Goal: Task Accomplishment & Management: Use online tool/utility

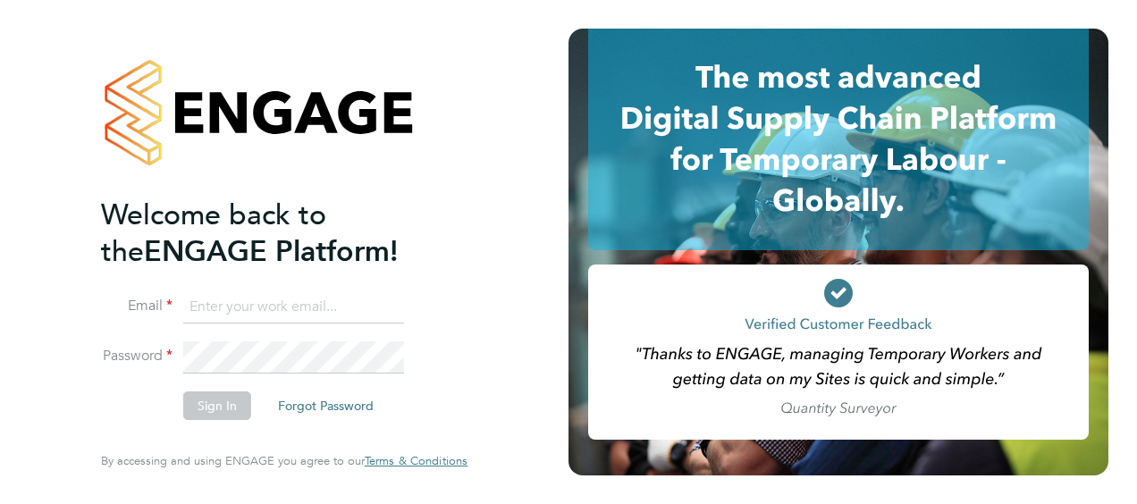
type input "fidel.hill@vistry.co.uk"
click at [224, 413] on button "Sign In" at bounding box center [217, 406] width 68 height 29
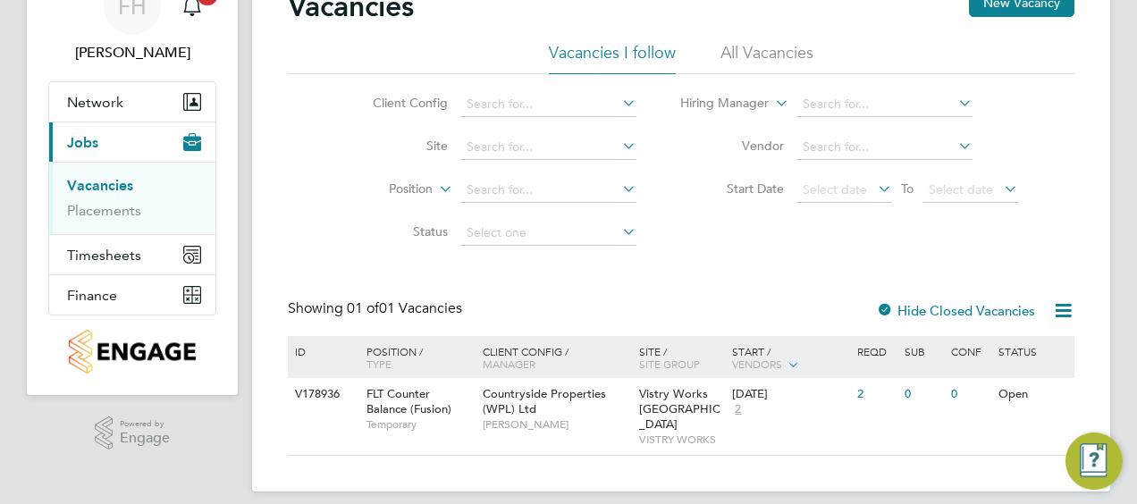
scroll to position [91, 0]
click at [117, 259] on span "Timesheets" at bounding box center [104, 254] width 74 height 17
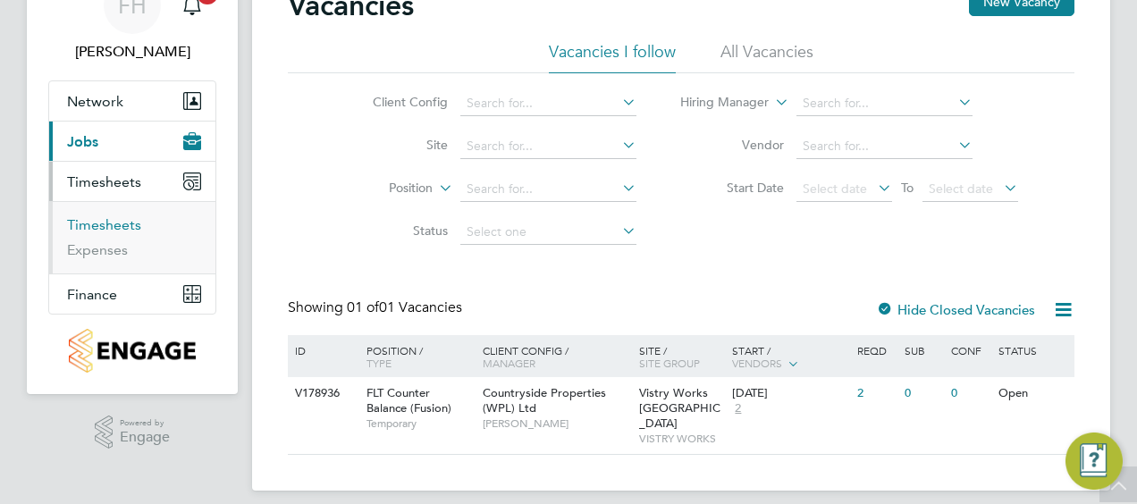
click at [123, 229] on link "Timesheets" at bounding box center [104, 224] width 74 height 17
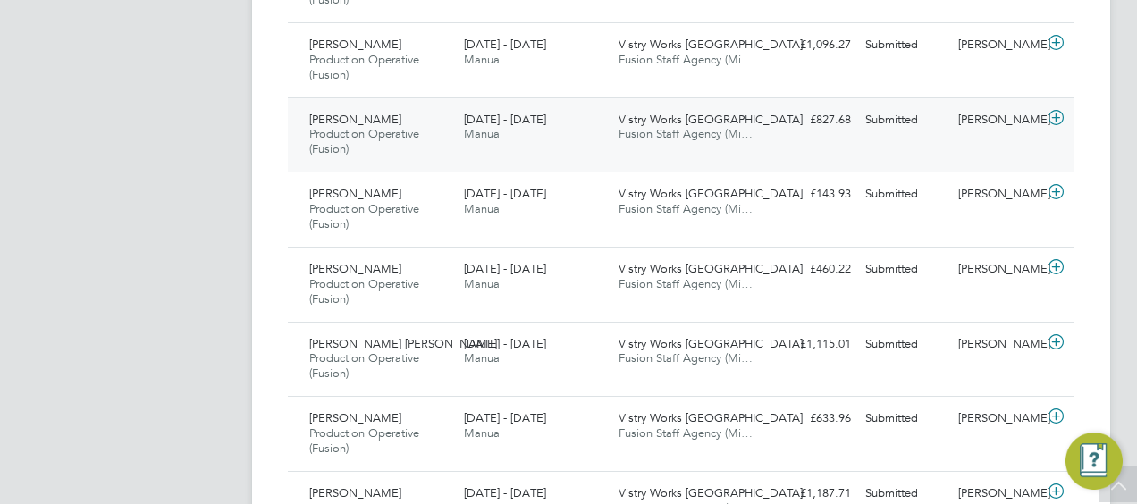
click at [1054, 111] on icon at bounding box center [1056, 118] width 22 height 14
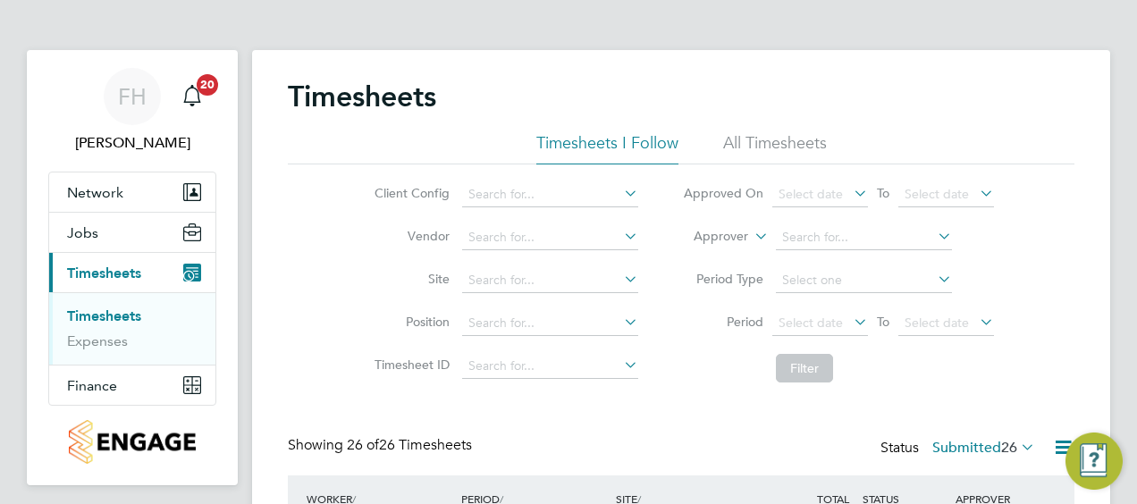
click at [807, 322] on span "Select date" at bounding box center [811, 323] width 64 height 16
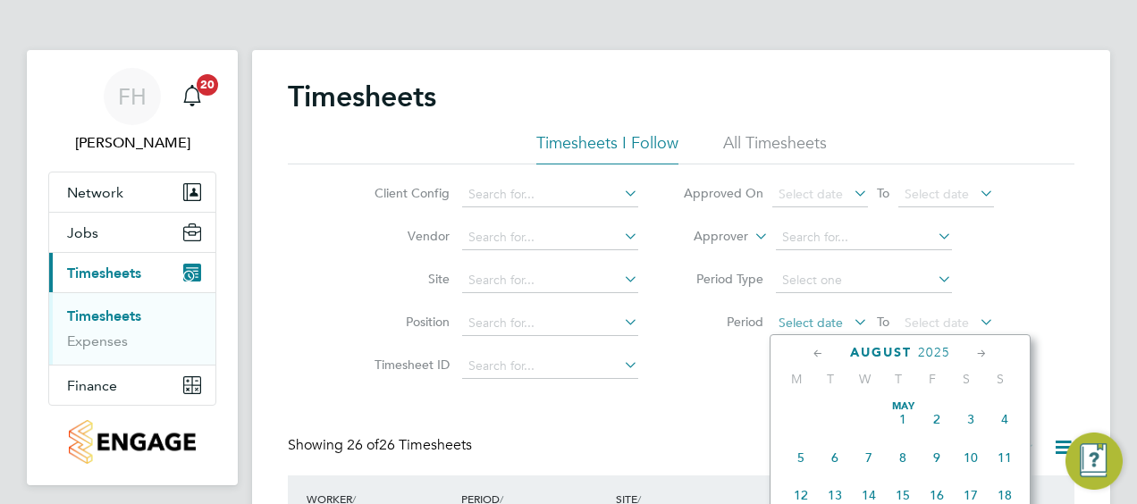
scroll to position [690, 0]
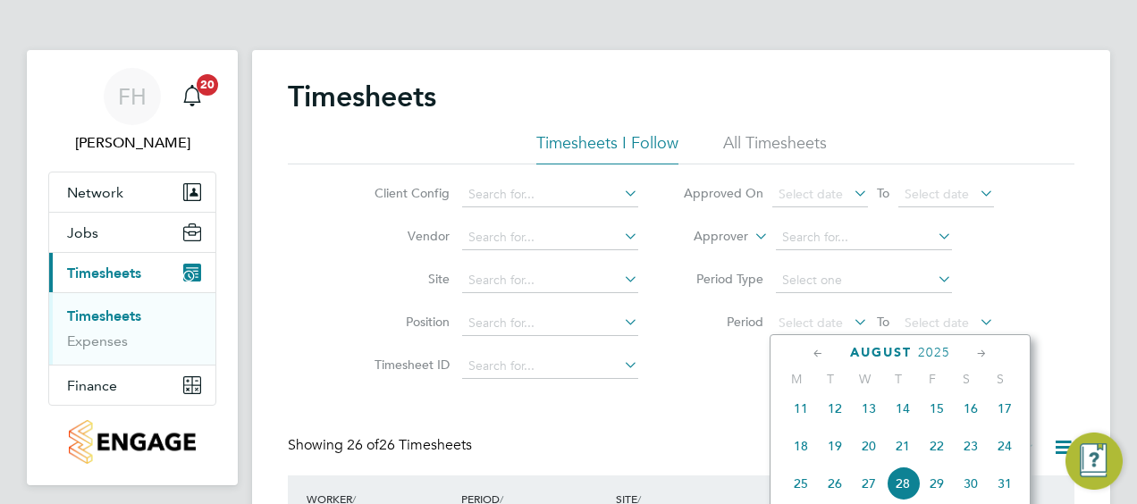
click at [831, 117] on div "Timesheets" at bounding box center [681, 106] width 787 height 54
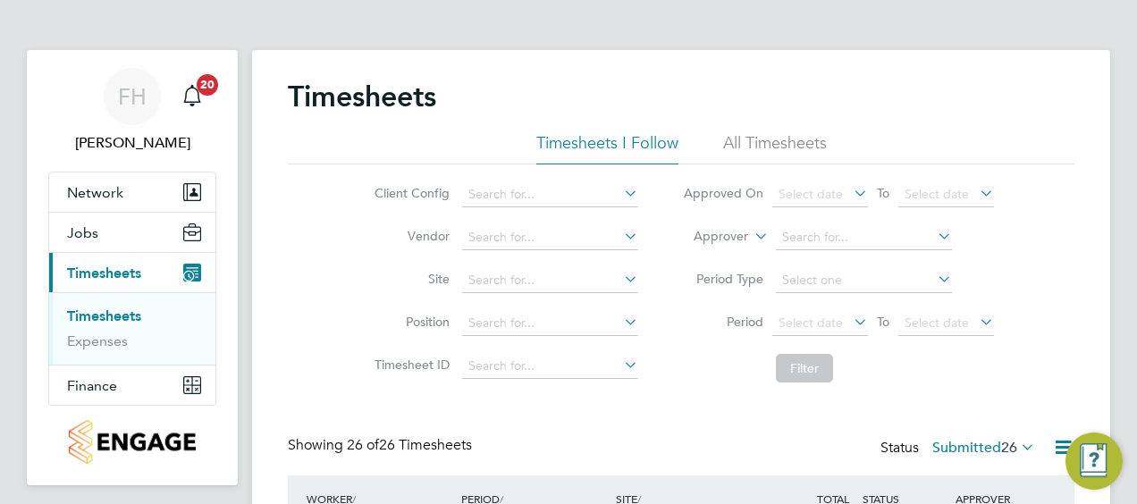
click at [722, 176] on li "Approved On Select date To Select date" at bounding box center [839, 194] width 356 height 43
click at [569, 229] on input at bounding box center [550, 237] width 176 height 25
